Goal: Entertainment & Leisure: Consume media (video, audio)

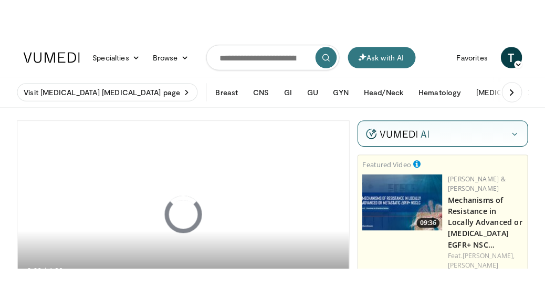
scroll to position [53, 0]
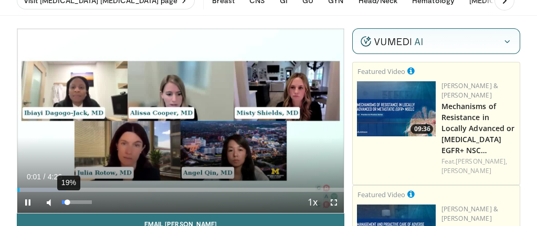
click at [67, 202] on div "19%" at bounding box center [77, 203] width 30 height 4
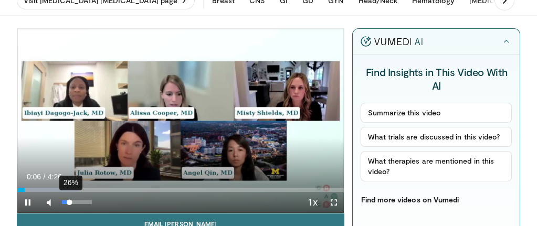
click at [69, 204] on div "Volume Level" at bounding box center [66, 203] width 8 height 4
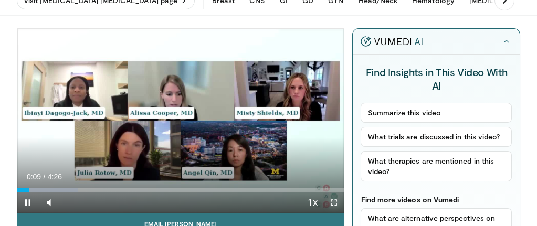
click at [332, 198] on span "Video Player" at bounding box center [333, 202] width 21 height 21
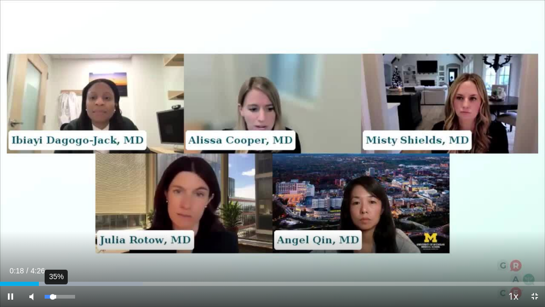
click at [53, 226] on div "Volume Level" at bounding box center [49, 297] width 8 height 4
